Goal: Information Seeking & Learning: Learn about a topic

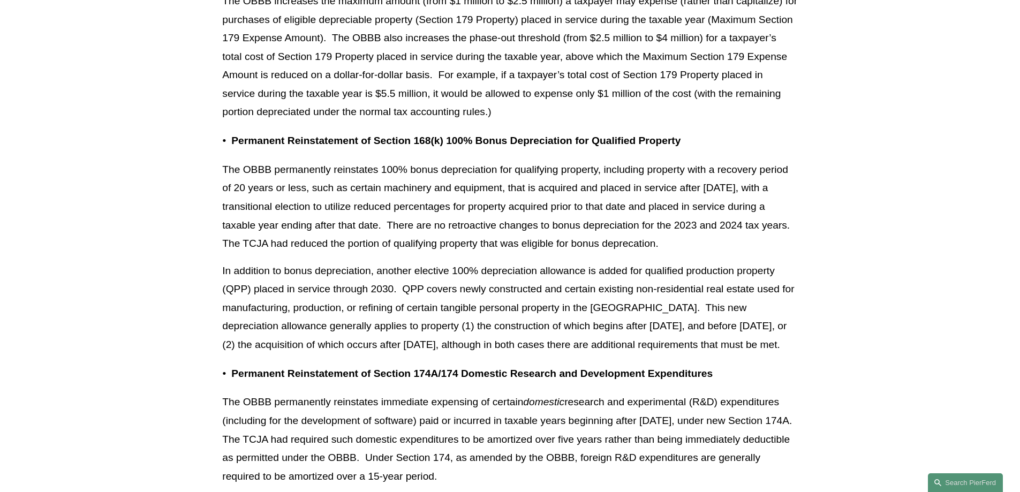
scroll to position [1163, 0]
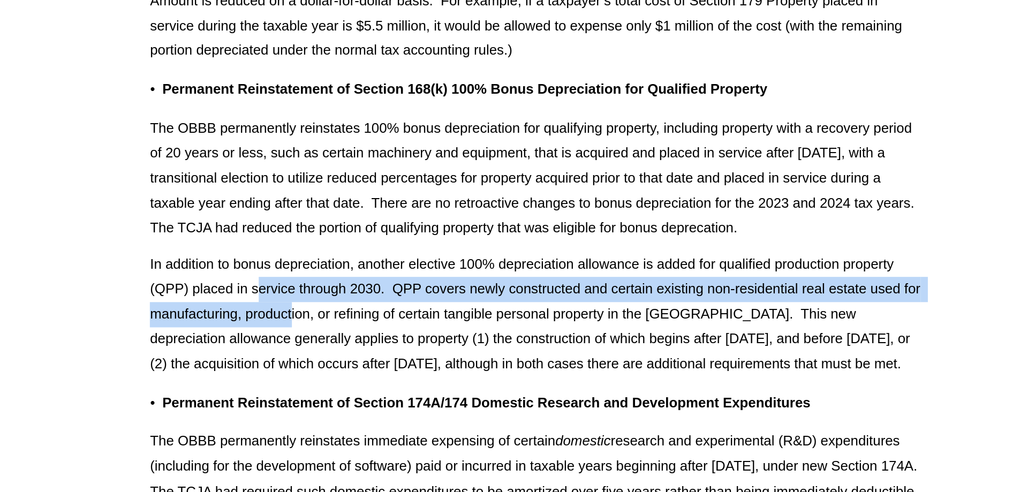
drag, startPoint x: 303, startPoint y: 290, endPoint x: 329, endPoint y: 307, distance: 31.6
click at [329, 307] on p "In addition to bonus depreciation, another elective 100% depreciation allowance…" at bounding box center [509, 307] width 575 height 93
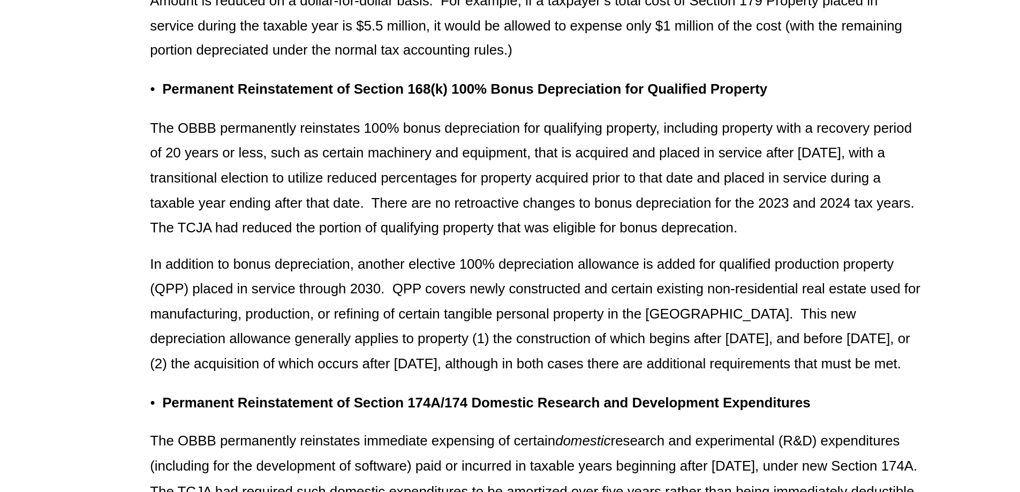
drag, startPoint x: 329, startPoint y: 307, endPoint x: 330, endPoint y: 289, distance: 18.8
click at [330, 289] on p "In addition to bonus depreciation, another elective 100% depreciation allowance…" at bounding box center [509, 307] width 575 height 93
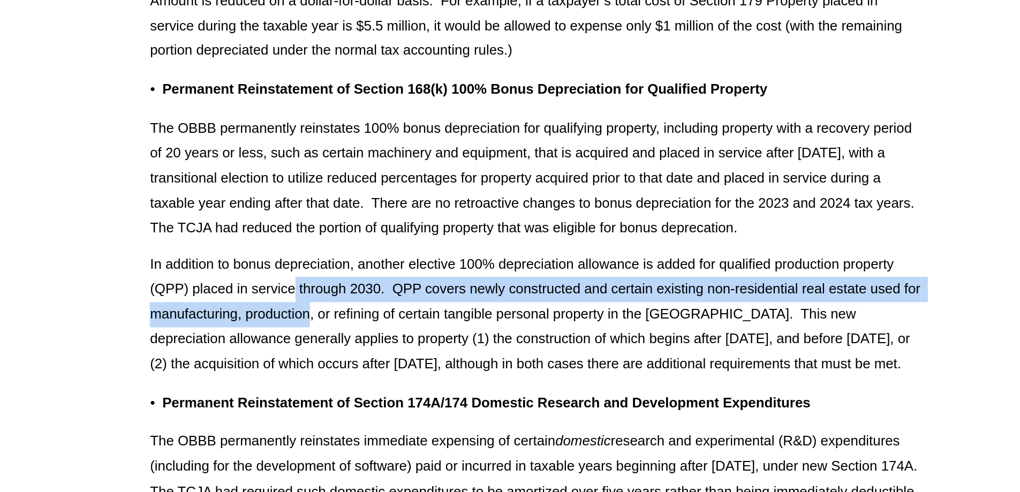
drag, startPoint x: 330, startPoint y: 289, endPoint x: 326, endPoint y: 307, distance: 18.8
click at [326, 307] on p "In addition to bonus depreciation, another elective 100% depreciation allowance…" at bounding box center [509, 307] width 575 height 93
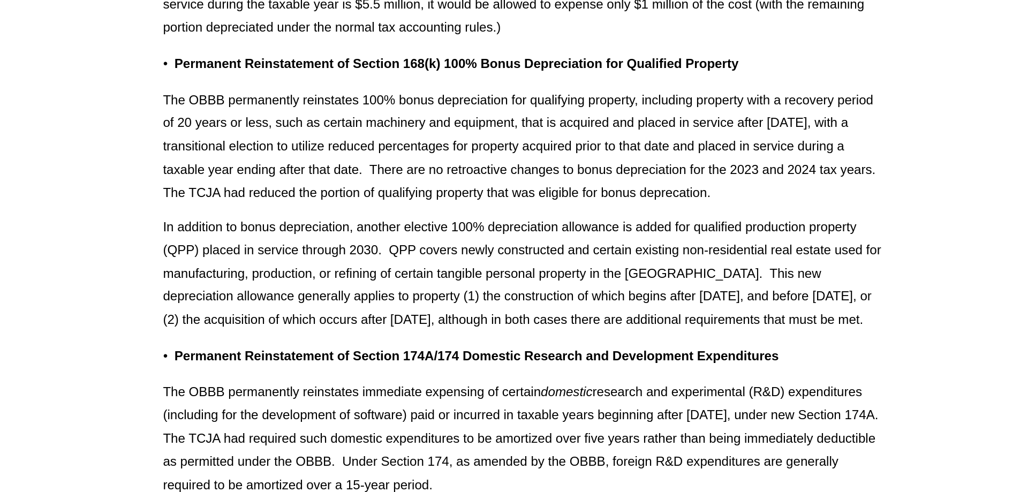
scroll to position [1167, 0]
